Goal: Information Seeking & Learning: Learn about a topic

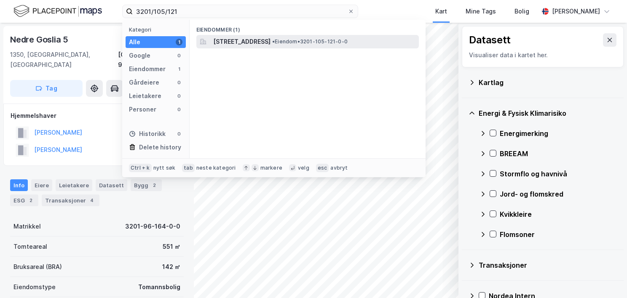
click at [241, 41] on span "[STREET_ADDRESS]" at bounding box center [241, 42] width 57 height 10
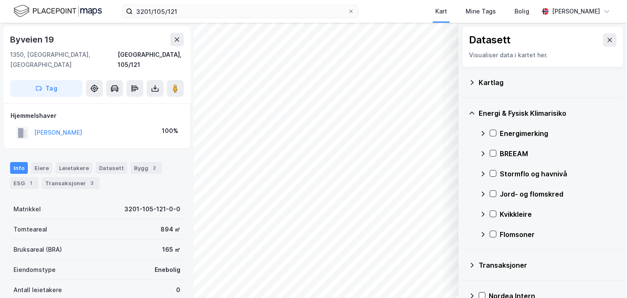
click at [472, 81] on icon at bounding box center [471, 82] width 3 height 5
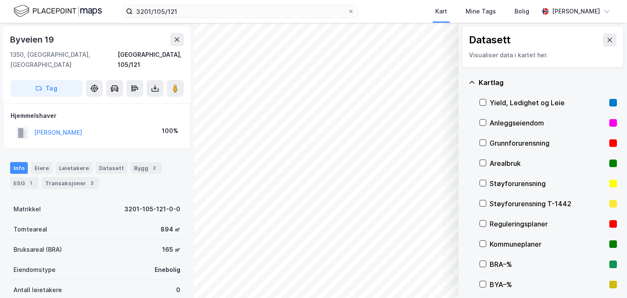
click at [491, 140] on div "Grunnforurensning" at bounding box center [547, 143] width 116 height 10
click at [472, 81] on icon at bounding box center [471, 82] width 5 height 3
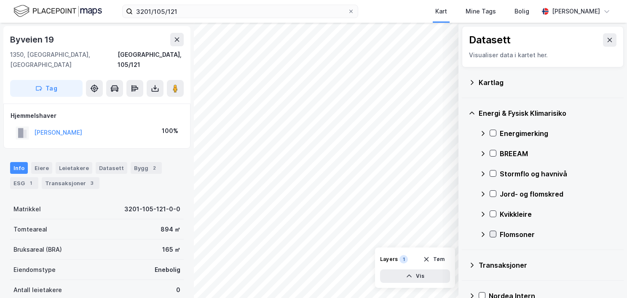
click at [494, 235] on icon at bounding box center [493, 234] width 6 height 6
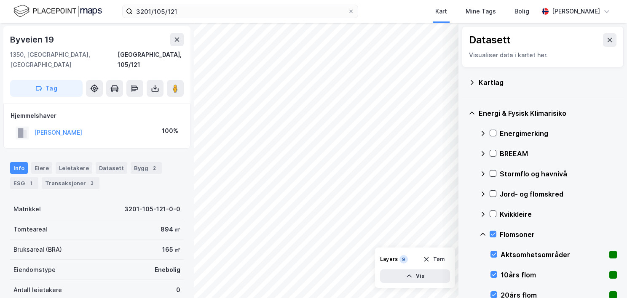
click at [481, 233] on icon at bounding box center [482, 234] width 7 height 7
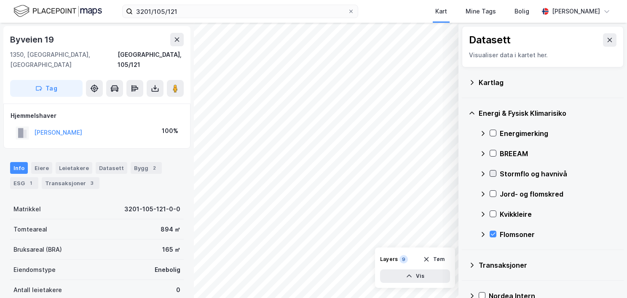
click at [494, 175] on icon at bounding box center [493, 174] width 6 height 6
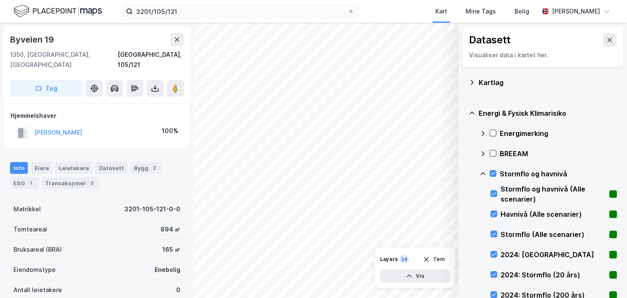
click at [483, 171] on icon at bounding box center [482, 174] width 7 height 7
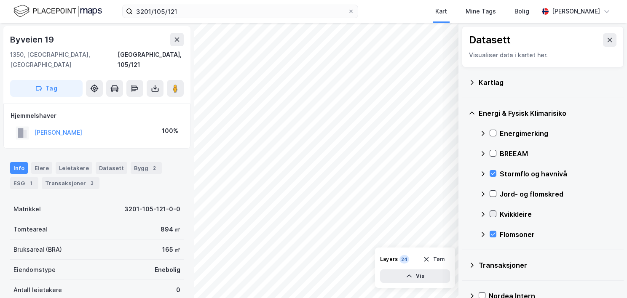
click at [494, 212] on icon at bounding box center [493, 214] width 6 height 6
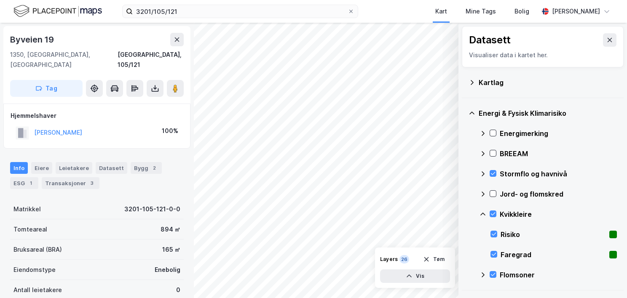
click at [483, 212] on icon at bounding box center [482, 214] width 7 height 7
click at [492, 193] on icon at bounding box center [493, 194] width 6 height 6
click at [482, 191] on icon at bounding box center [482, 194] width 7 height 7
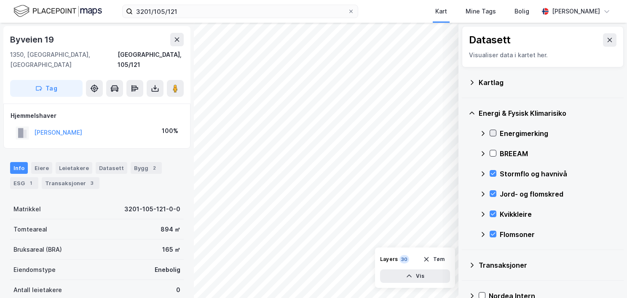
click at [491, 132] on icon at bounding box center [493, 133] width 6 height 6
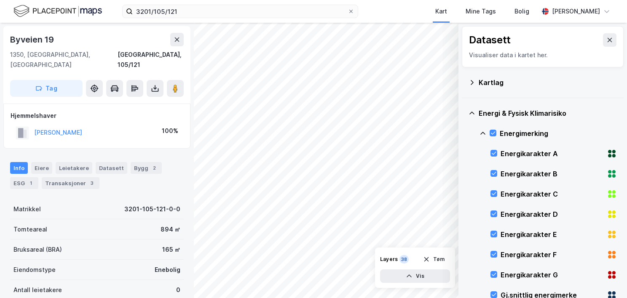
click at [483, 132] on icon at bounding box center [482, 133] width 7 height 7
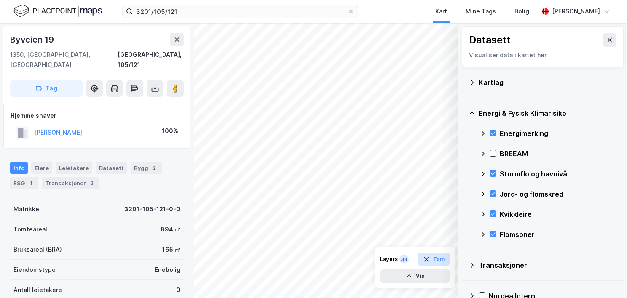
click at [437, 258] on button "Tøm" at bounding box center [433, 259] width 32 height 13
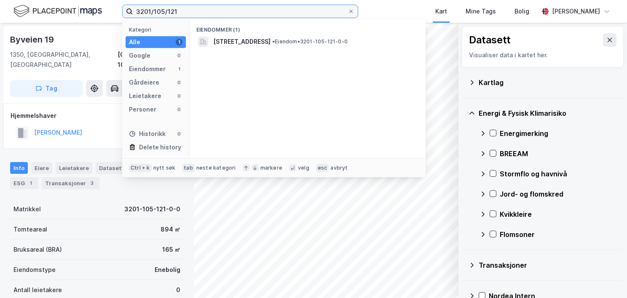
drag, startPoint x: 184, startPoint y: 8, endPoint x: 120, endPoint y: 11, distance: 63.2
click at [120, 11] on div "3201/105/121 Kategori Alle 1 Google 0 Eiendommer 1 Gårdeiere 0 Leietakere 0 Per…" at bounding box center [313, 11] width 627 height 23
paste input "328/10/147"
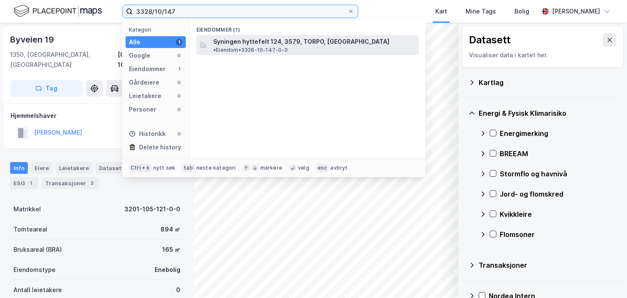
type input "3328/10/147"
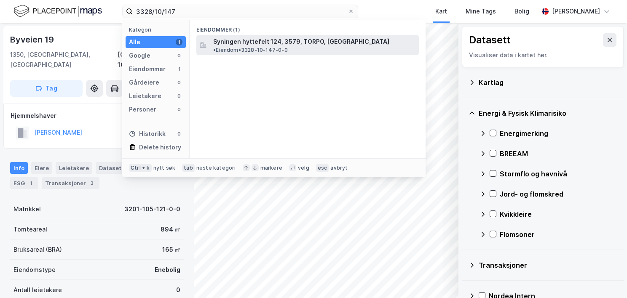
click at [261, 45] on span "Syningen hyttefelt 124, 3579, TORPO, [GEOGRAPHIC_DATA]" at bounding box center [301, 42] width 176 height 10
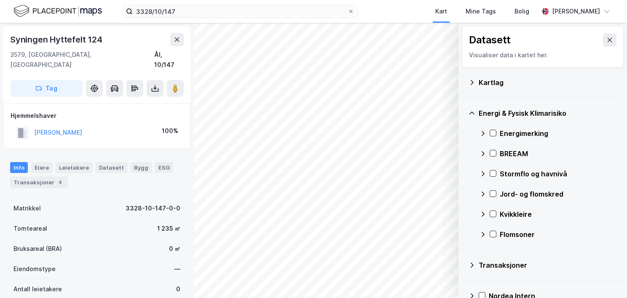
click at [469, 81] on icon at bounding box center [471, 82] width 7 height 7
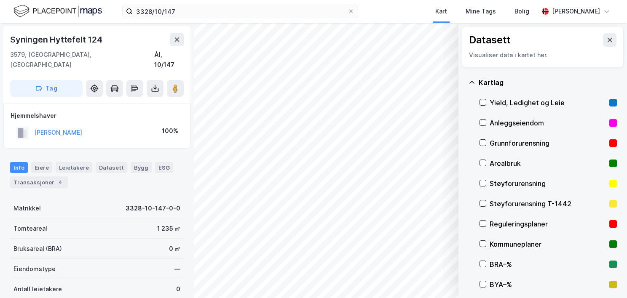
click at [507, 143] on div "Grunnforurensning" at bounding box center [547, 143] width 116 height 10
click at [470, 80] on icon at bounding box center [471, 82] width 7 height 7
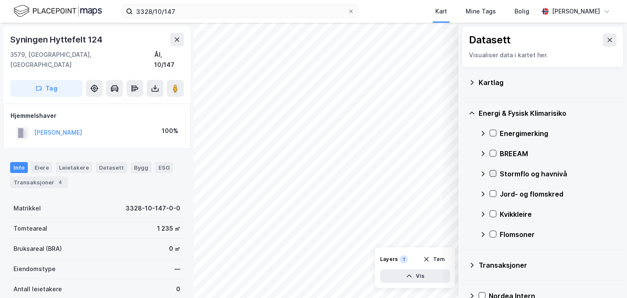
click at [494, 173] on icon at bounding box center [493, 174] width 6 height 6
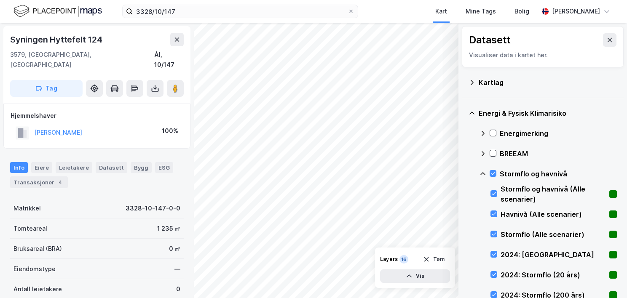
click at [483, 173] on icon at bounding box center [482, 173] width 5 height 3
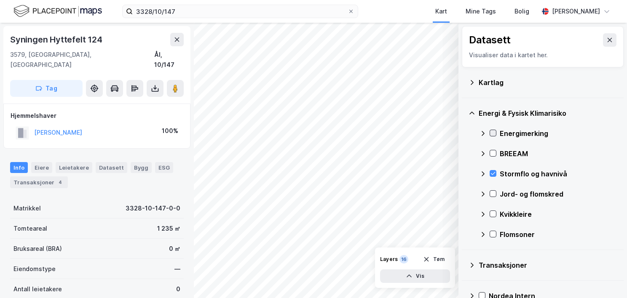
click at [491, 134] on icon at bounding box center [493, 133] width 6 height 6
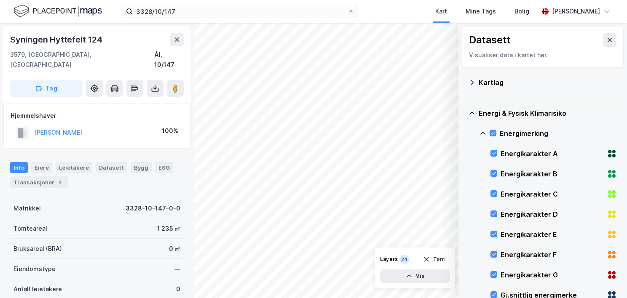
click at [482, 132] on icon at bounding box center [482, 133] width 5 height 3
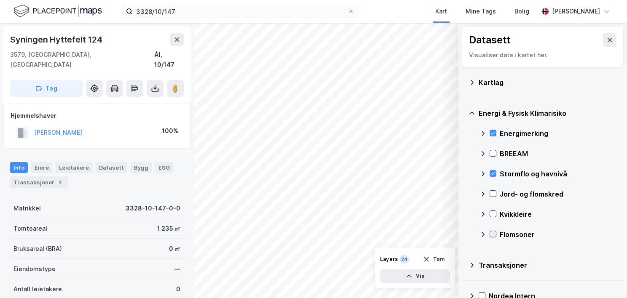
click at [492, 234] on icon at bounding box center [493, 234] width 6 height 6
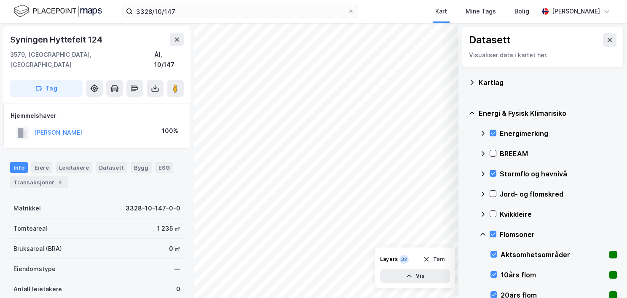
click at [482, 232] on icon at bounding box center [482, 234] width 7 height 7
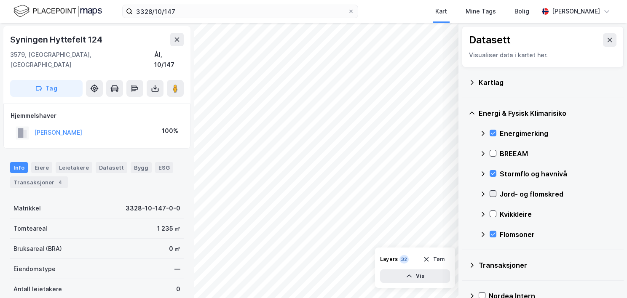
click at [492, 192] on icon at bounding box center [493, 194] width 6 height 6
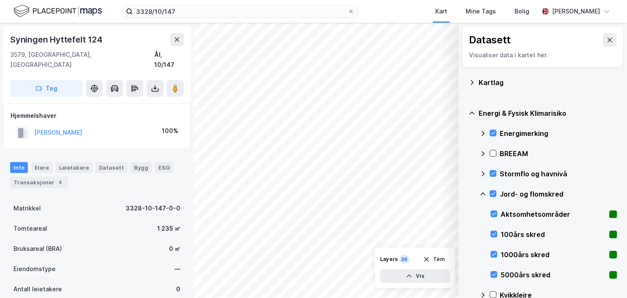
click at [483, 191] on icon at bounding box center [482, 194] width 7 height 7
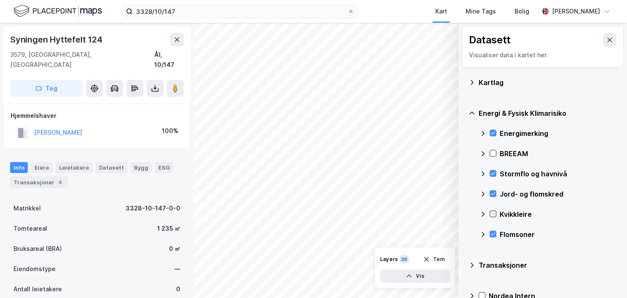
click at [494, 212] on icon at bounding box center [493, 214] width 6 height 6
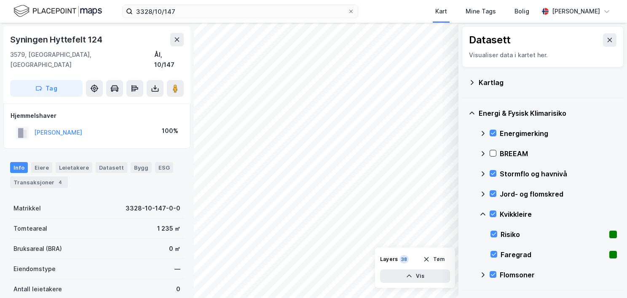
click at [483, 210] on div "Kvikkleire" at bounding box center [547, 214] width 137 height 20
